Goal: Information Seeking & Learning: Learn about a topic

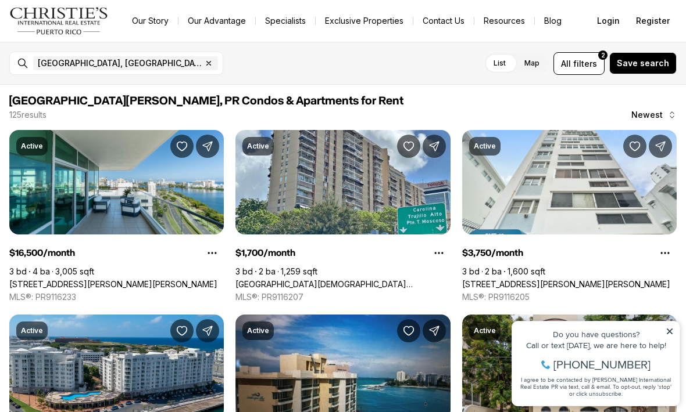
click at [672, 331] on icon at bounding box center [669, 332] width 8 height 8
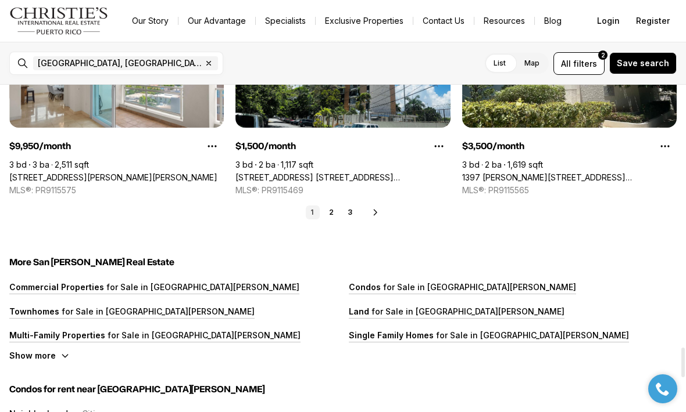
scroll to position [2876, 0]
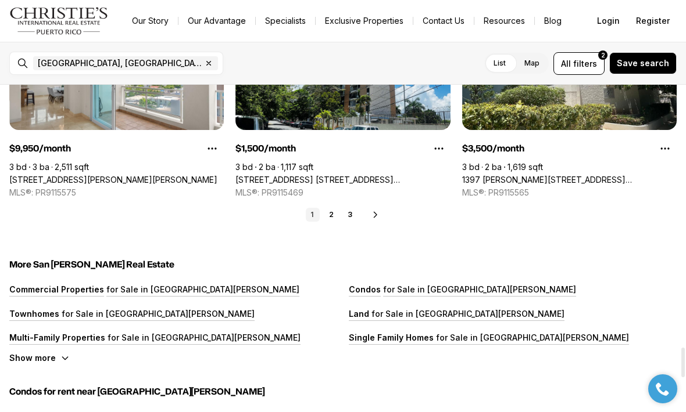
click at [332, 220] on link "2" at bounding box center [331, 215] width 14 height 14
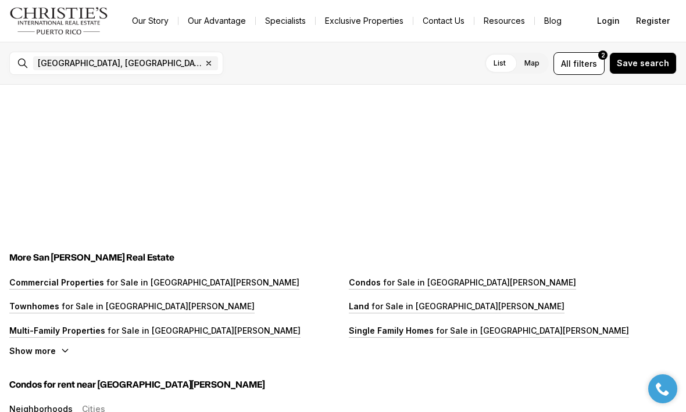
scroll to position [0, 0]
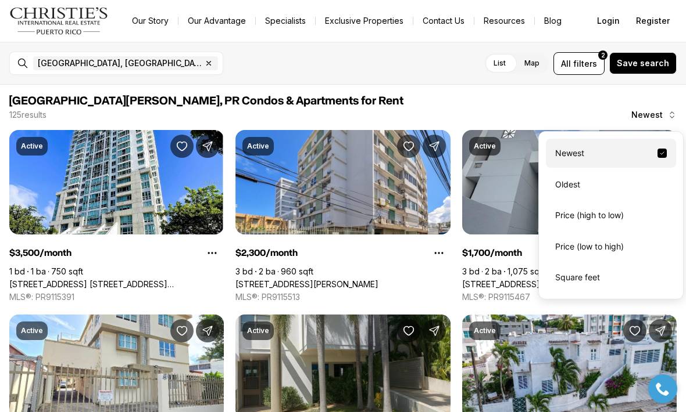
click at [616, 253] on div "Price (low to high)" at bounding box center [611, 246] width 130 height 29
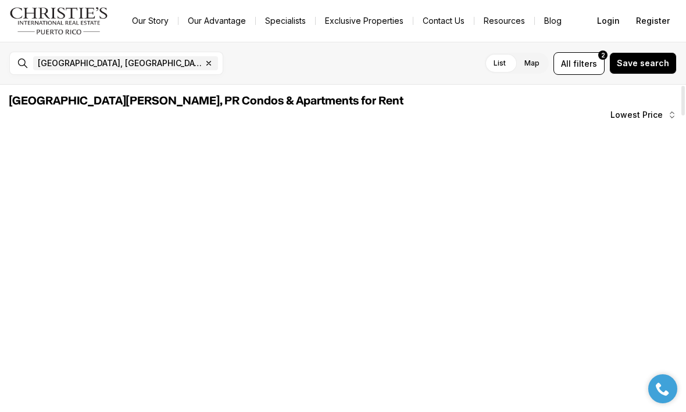
click at [615, 247] on div at bounding box center [569, 190] width 214 height 121
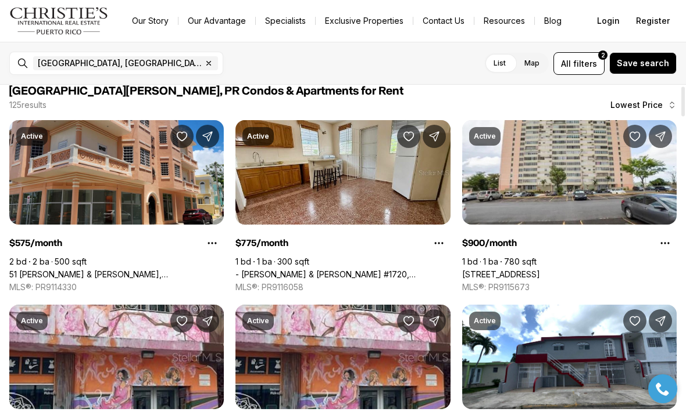
scroll to position [10, 0]
click at [152, 270] on link "51 [PERSON_NAME] & [PERSON_NAME], [GEOGRAPHIC_DATA][PERSON_NAME], 00921" at bounding box center [116, 275] width 214 height 10
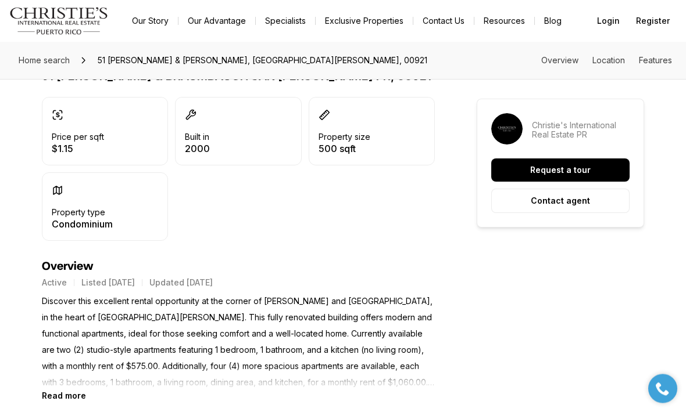
scroll to position [304, 0]
click at [70, 400] on b "Read more" at bounding box center [64, 396] width 44 height 10
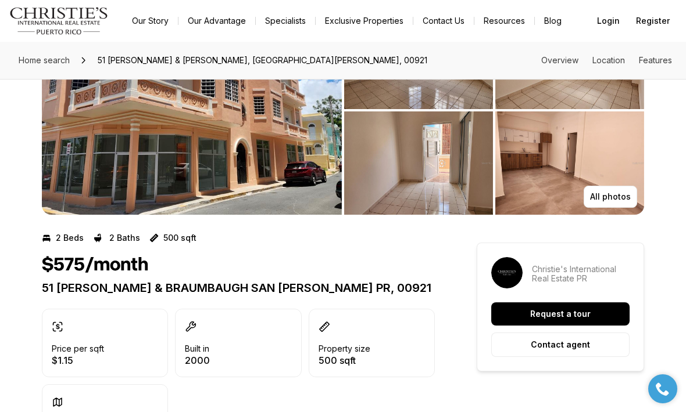
scroll to position [0, 0]
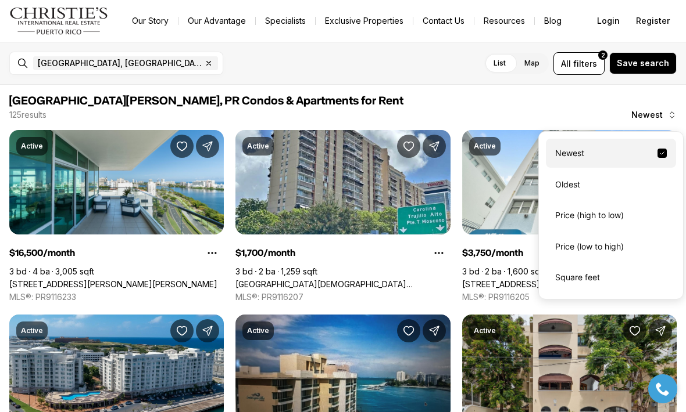
click at [608, 245] on div "Price (low to high)" at bounding box center [611, 246] width 130 height 29
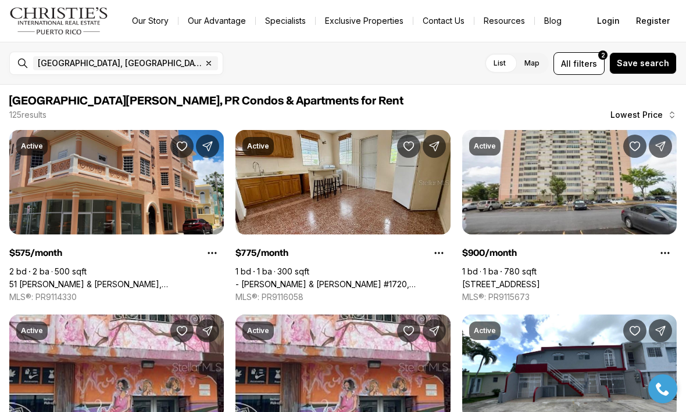
click at [155, 279] on link "51 [PERSON_NAME] & [PERSON_NAME], [GEOGRAPHIC_DATA][PERSON_NAME], 00921" at bounding box center [116, 284] width 214 height 10
